Goal: Check status: Check status

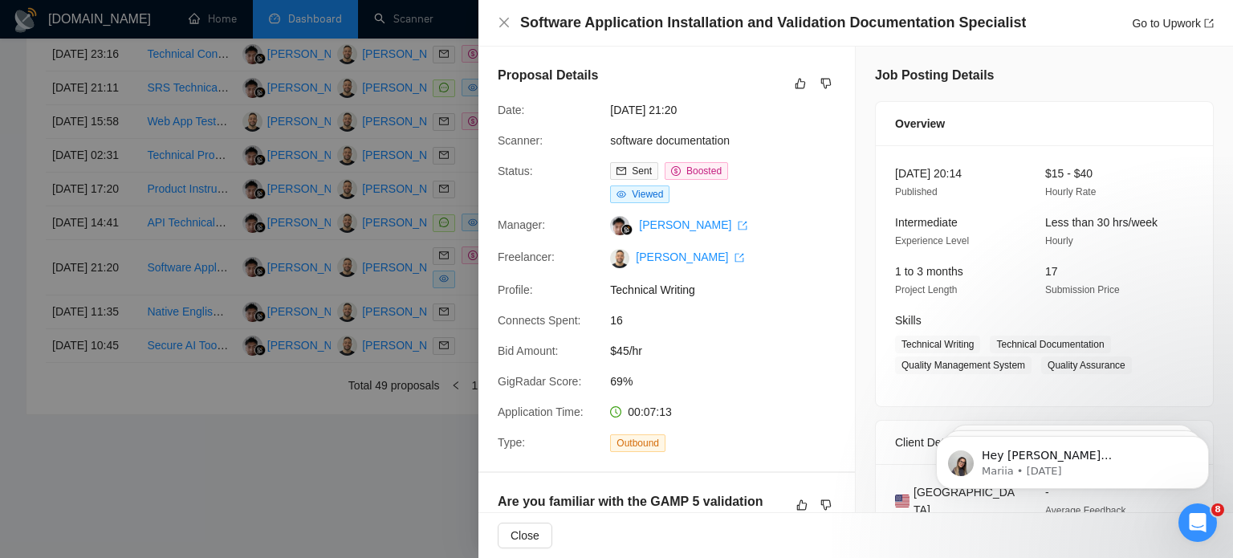
click at [505, 22] on icon "close" at bounding box center [504, 23] width 10 height 10
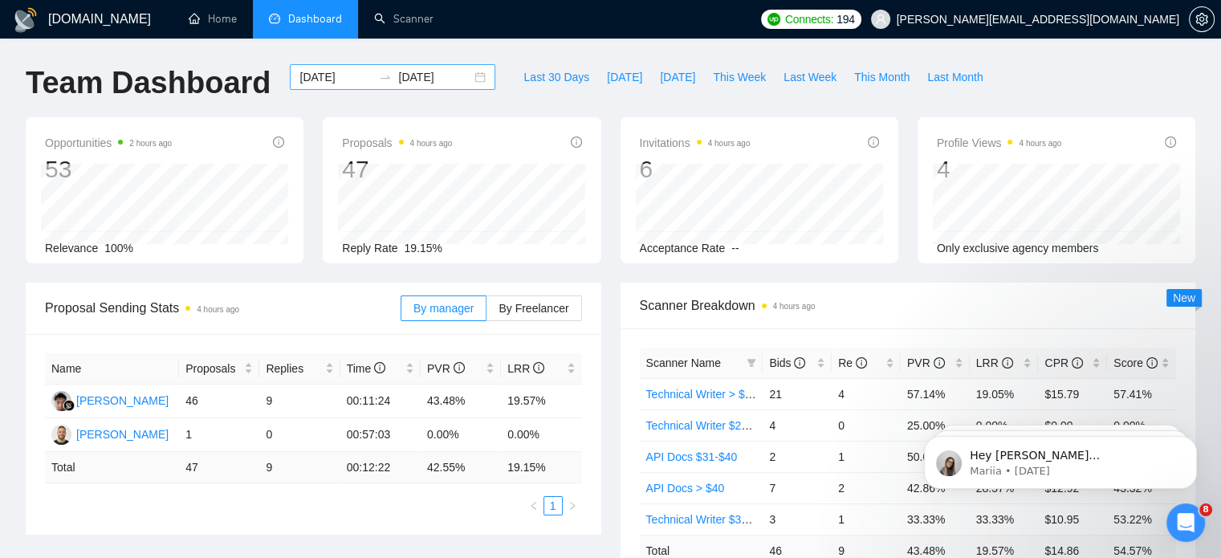
click at [465, 69] on div "[DATE] [DATE]" at bounding box center [392, 77] width 205 height 26
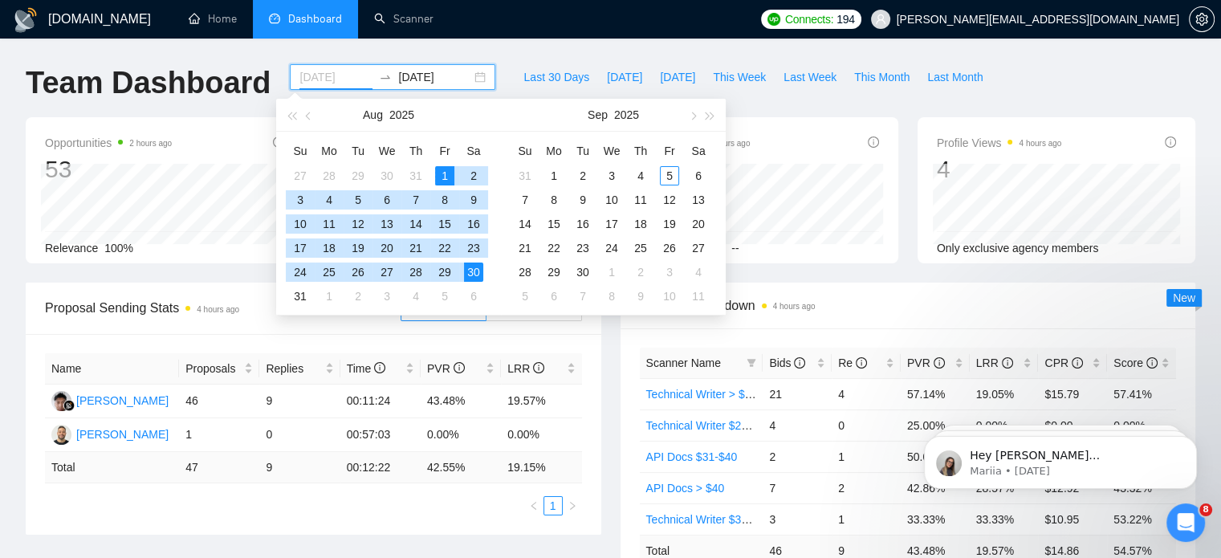
type input "[DATE]"
click at [440, 171] on div "1" at bounding box center [444, 175] width 19 height 19
type input "[DATE]"
click at [304, 288] on div "31" at bounding box center [300, 296] width 19 height 19
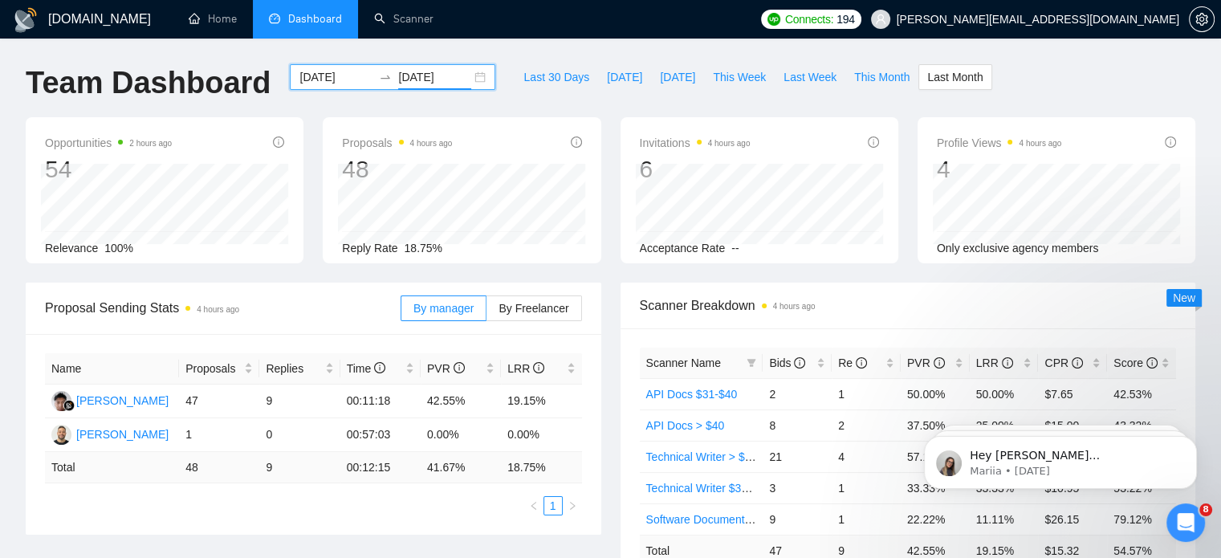
scroll to position [488, 0]
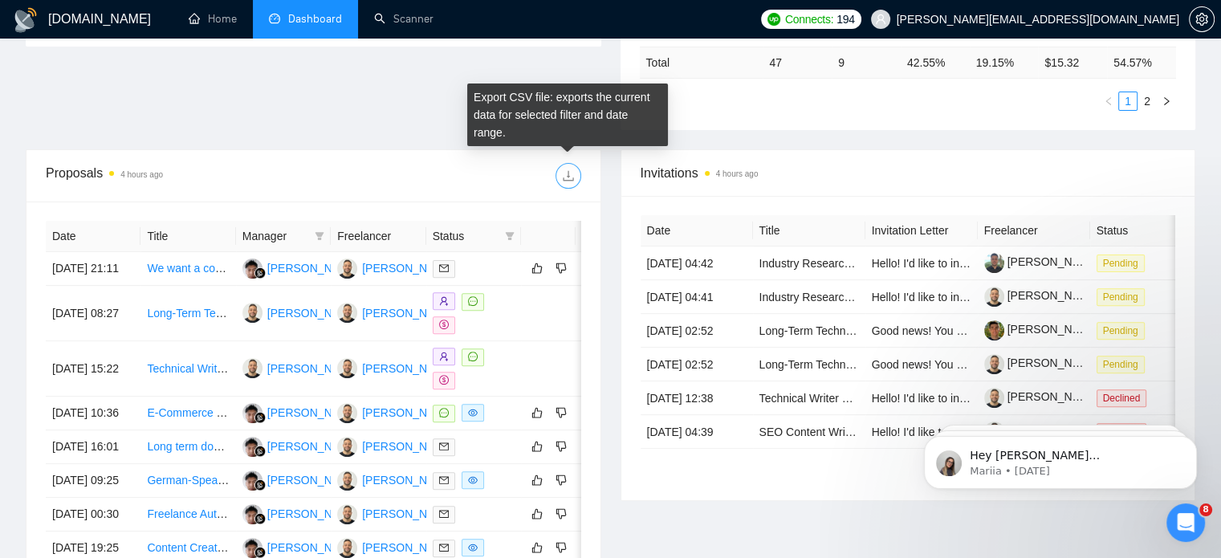
click at [556, 169] on span "download" at bounding box center [568, 175] width 24 height 13
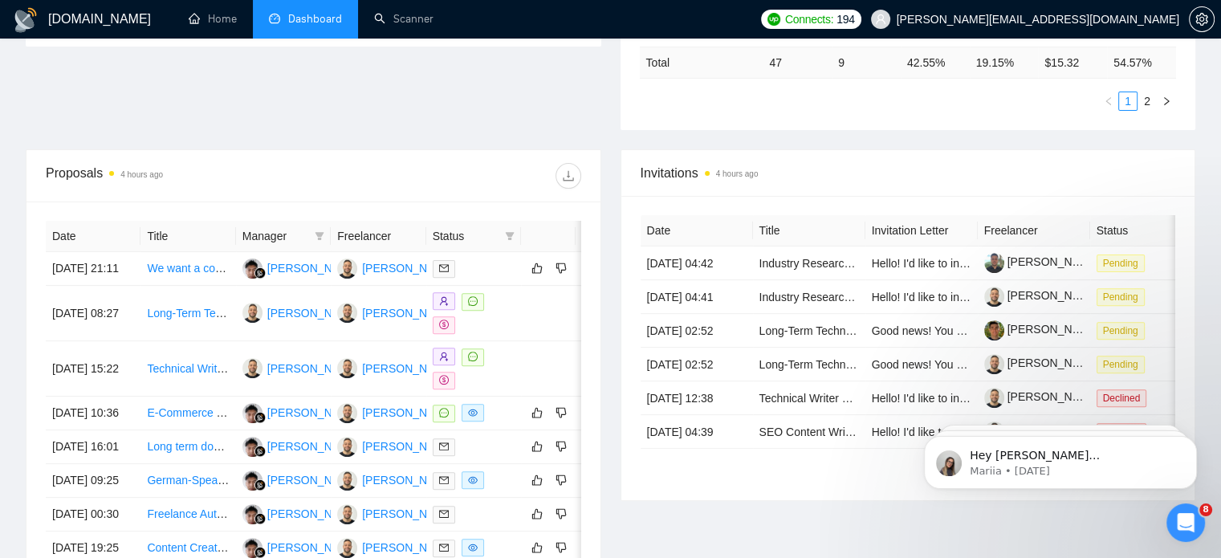
scroll to position [887, 0]
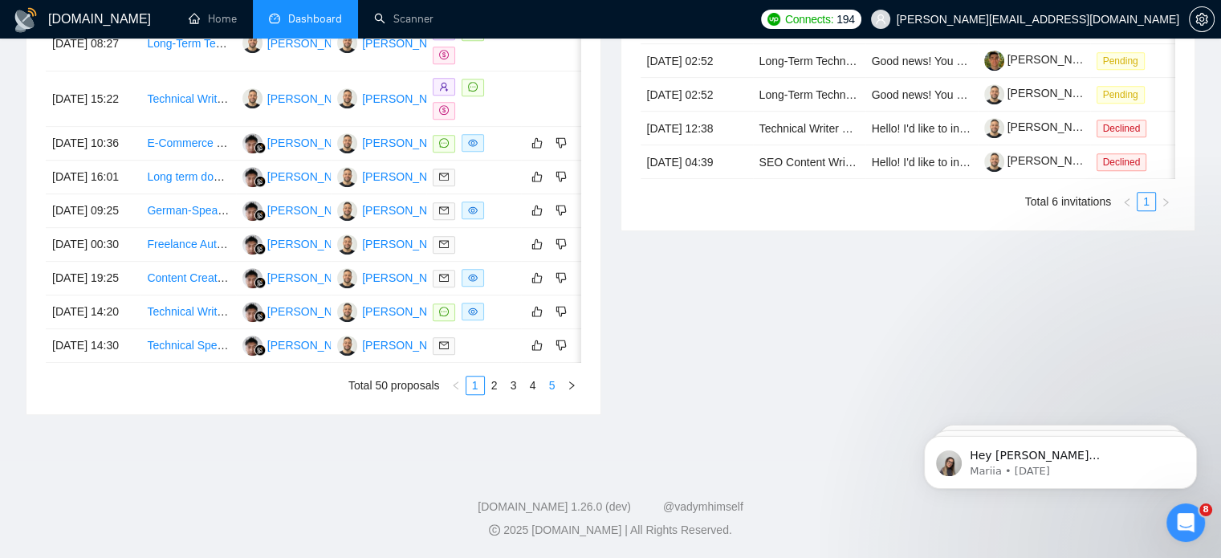
click at [552, 385] on link "5" at bounding box center [552, 385] width 18 height 18
